Goal: Find specific page/section: Find specific page/section

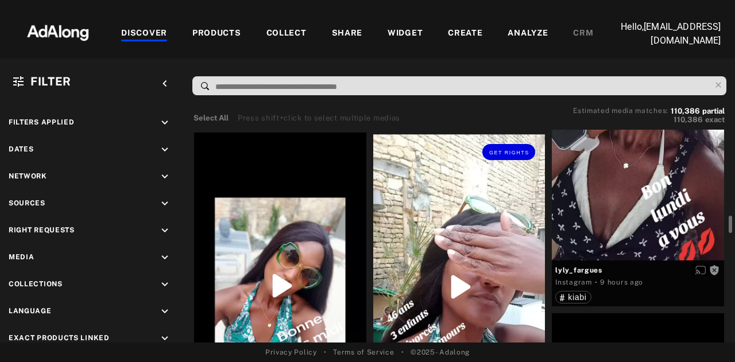
scroll to position [998, 0]
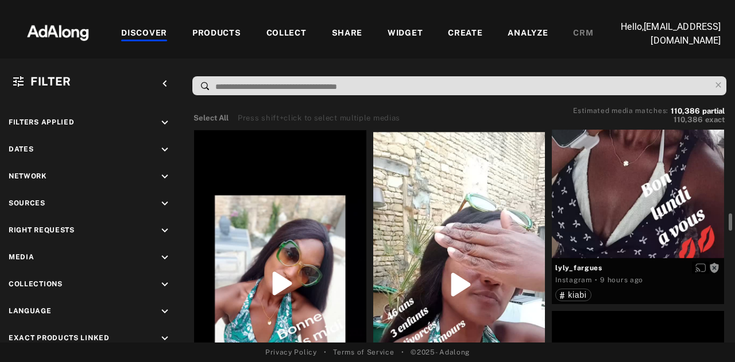
click at [311, 87] on input at bounding box center [462, 87] width 496 height 16
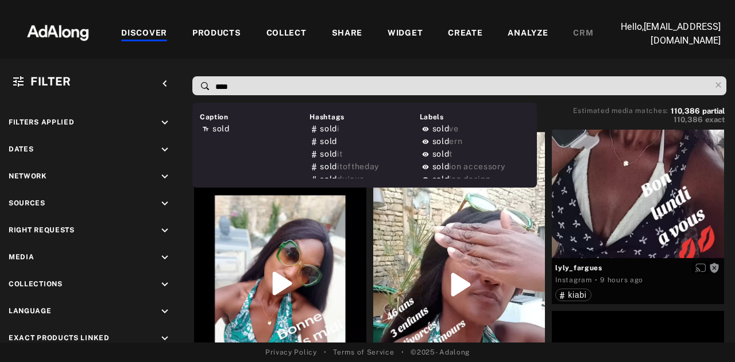
type input "*****"
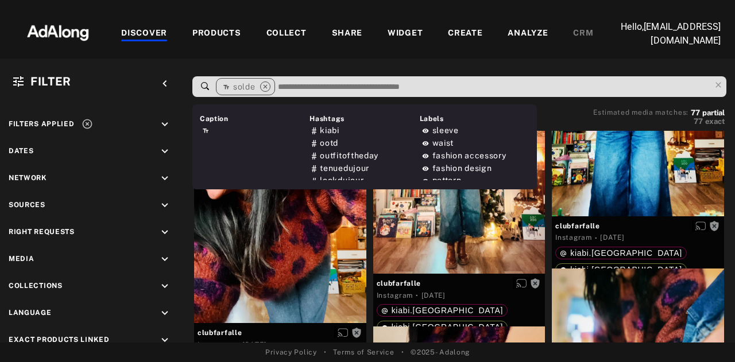
scroll to position [5646, 0]
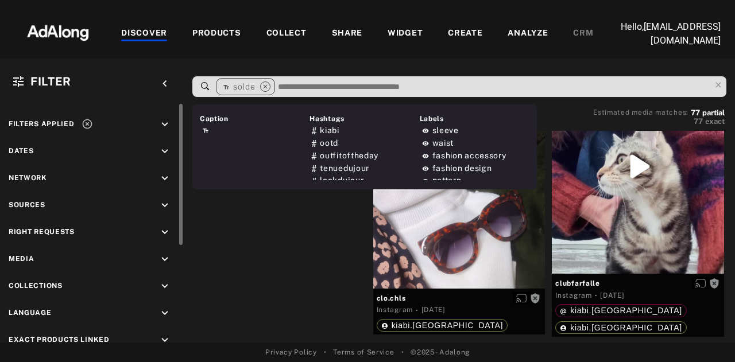
click at [160, 153] on icon "keyboard_arrow_down" at bounding box center [165, 151] width 13 height 13
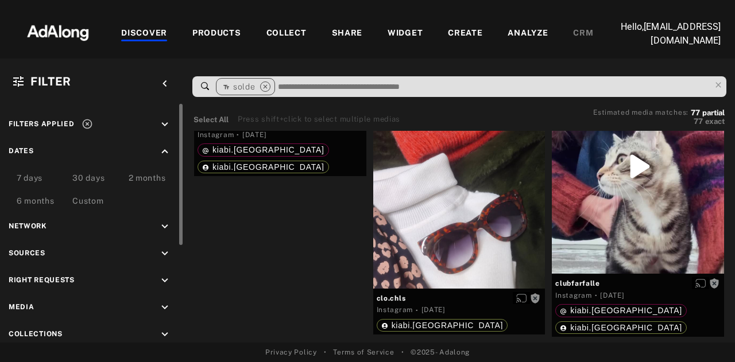
click at [91, 198] on div "Custom" at bounding box center [87, 202] width 31 height 14
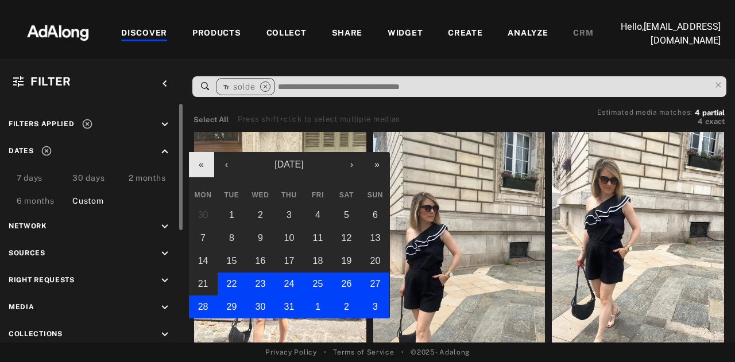
click at [202, 164] on button "«" at bounding box center [201, 164] width 25 height 25
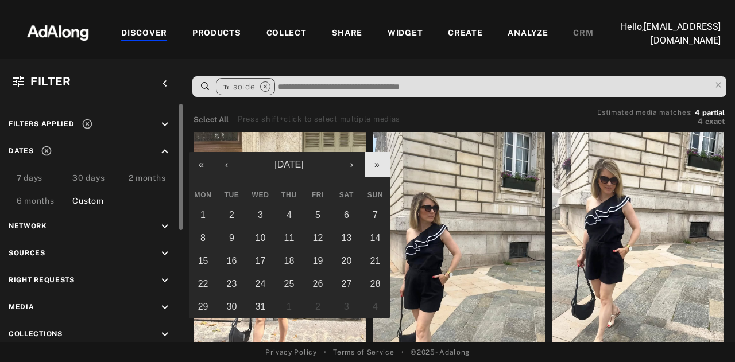
click at [385, 169] on button "»" at bounding box center [377, 164] width 25 height 25
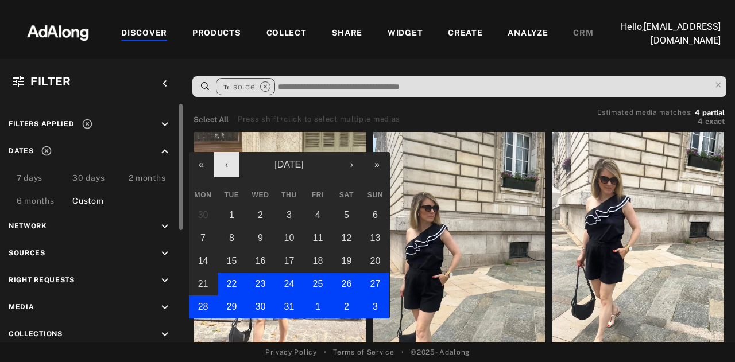
click at [221, 167] on button "‹" at bounding box center [226, 164] width 25 height 25
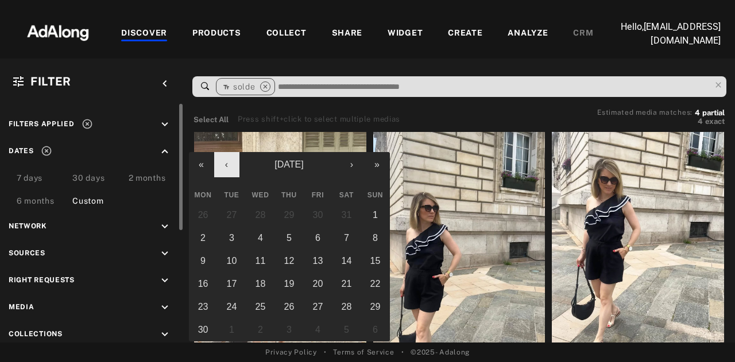
click at [221, 167] on button "‹" at bounding box center [226, 164] width 25 height 25
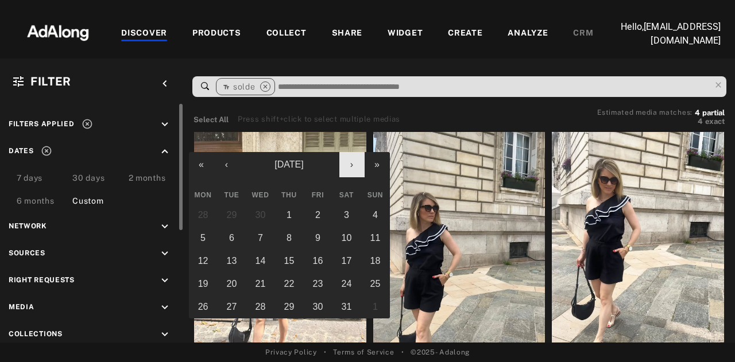
click at [356, 167] on button "›" at bounding box center [352, 164] width 25 height 25
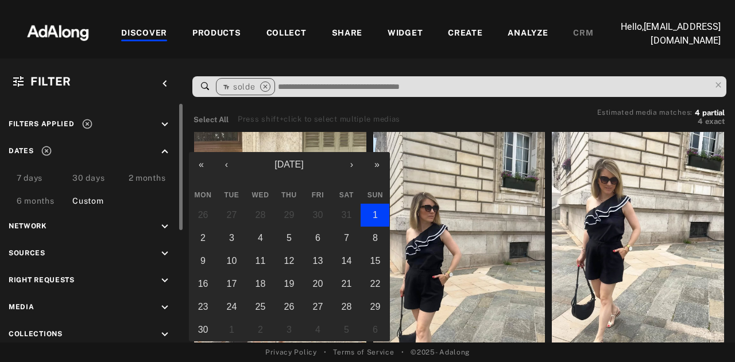
click at [376, 213] on abbr "1" at bounding box center [375, 215] width 5 height 10
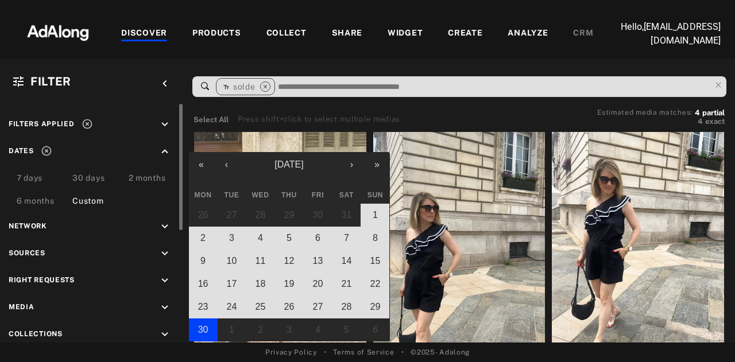
click at [200, 331] on abbr "30" at bounding box center [203, 330] width 10 height 10
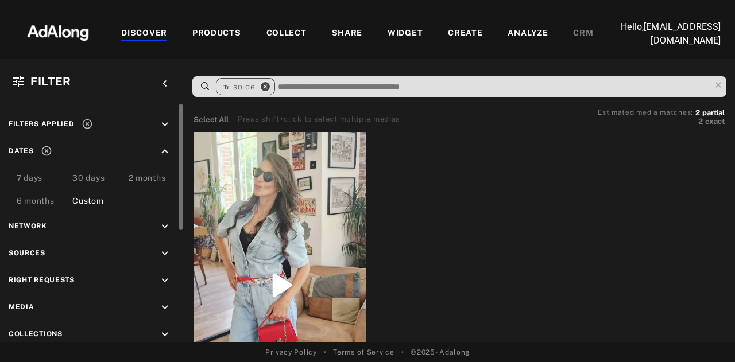
click at [267, 91] on icon "close" at bounding box center [265, 87] width 10 height 10
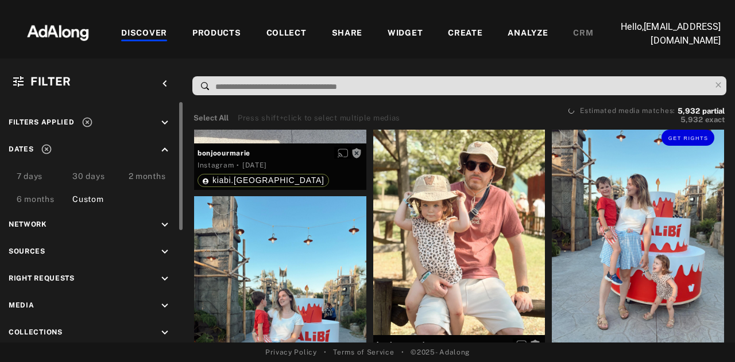
scroll to position [4119, 0]
